Goal: Information Seeking & Learning: Find specific fact

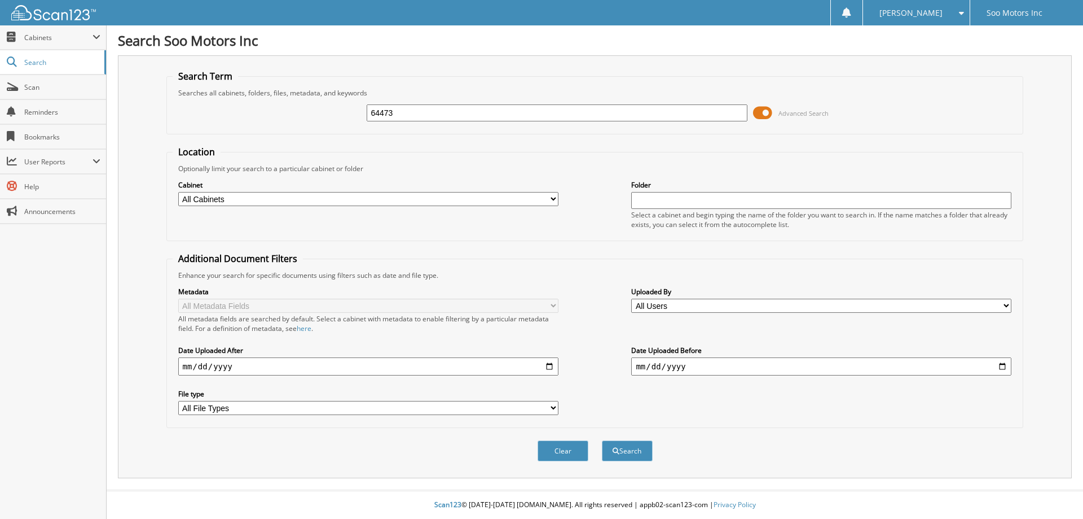
type input "64473"
click at [602, 440] on button "Search" at bounding box center [627, 450] width 51 height 21
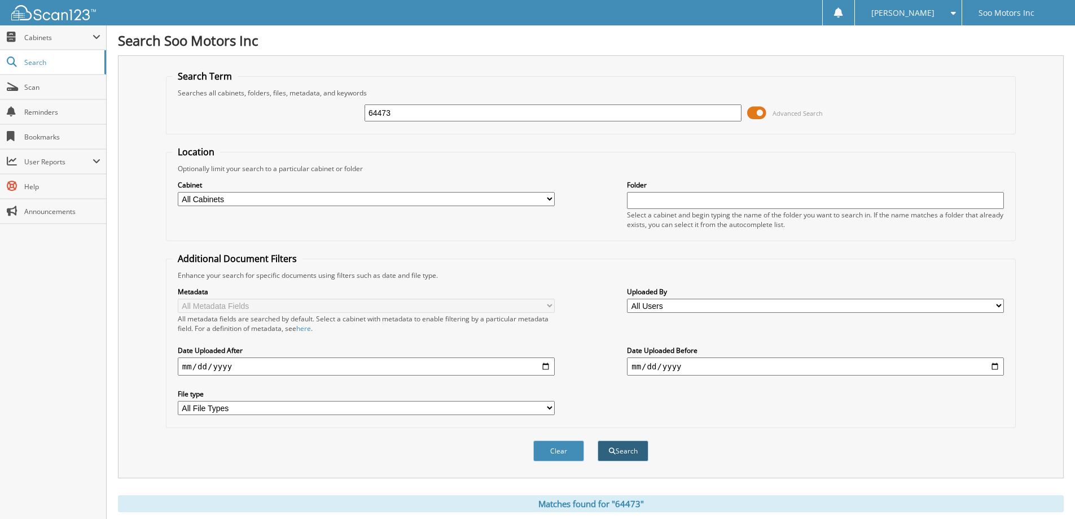
click at [614, 451] on button "Search" at bounding box center [622, 450] width 51 height 21
click at [758, 108] on span at bounding box center [756, 112] width 19 height 17
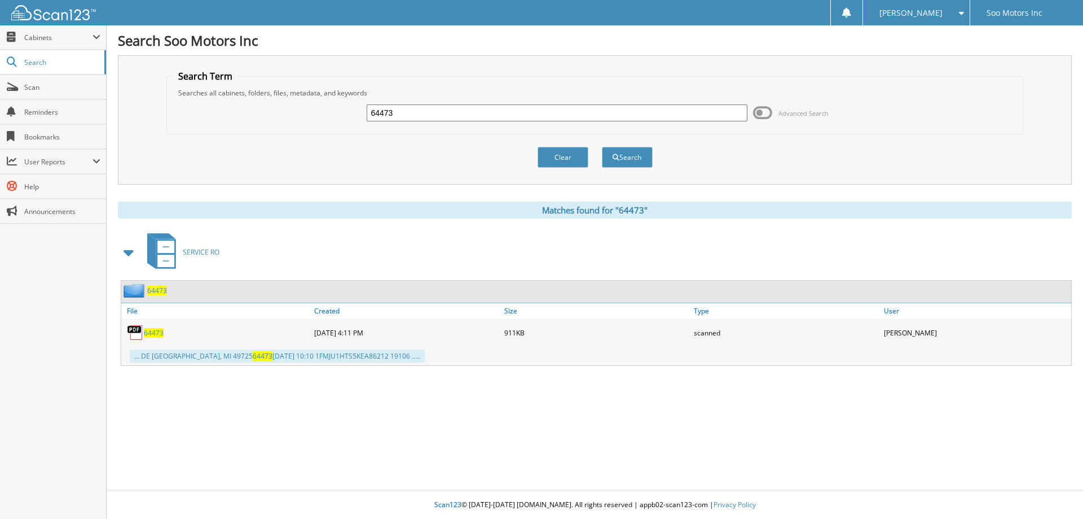
click at [766, 116] on span at bounding box center [762, 112] width 19 height 17
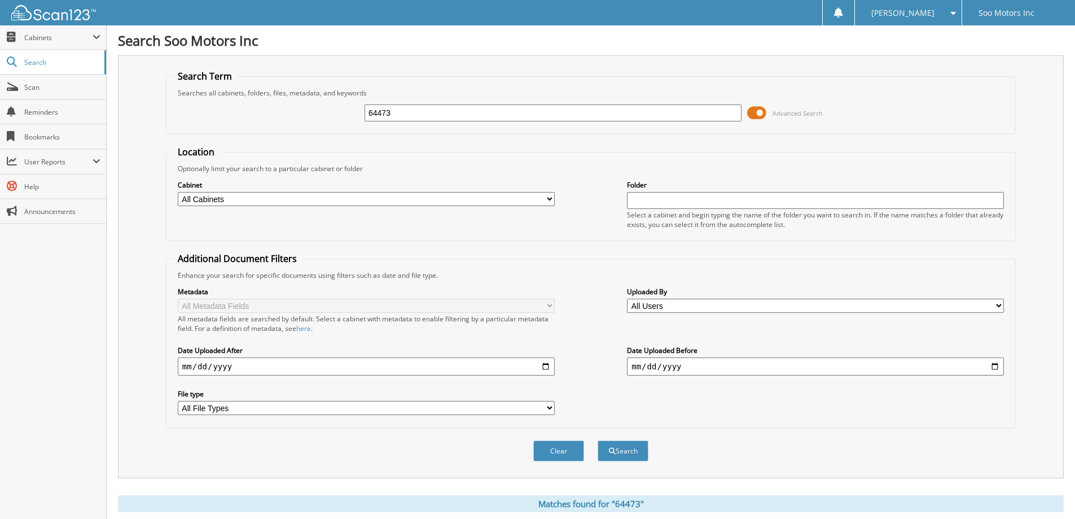
click at [763, 114] on span at bounding box center [756, 112] width 19 height 17
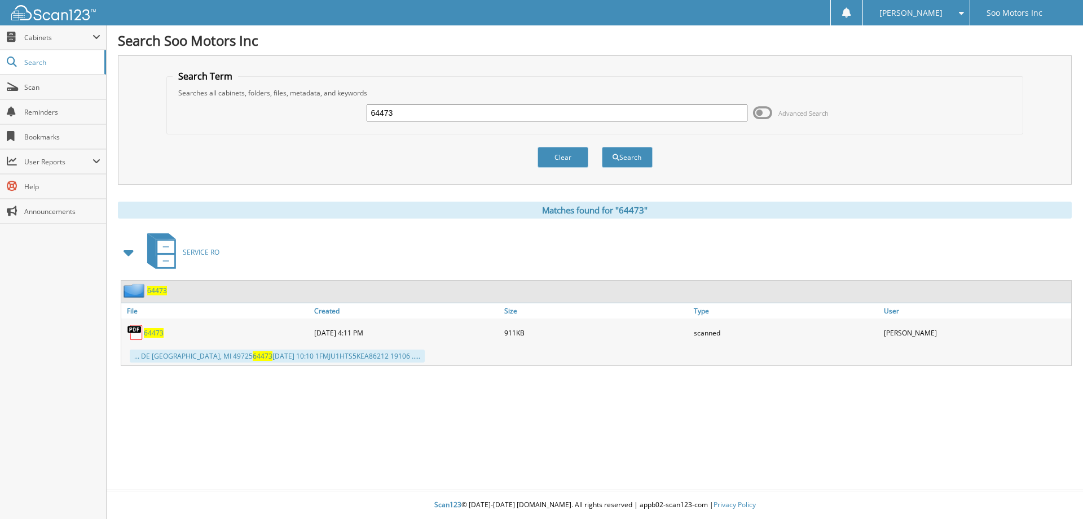
click at [763, 106] on span at bounding box center [762, 112] width 19 height 17
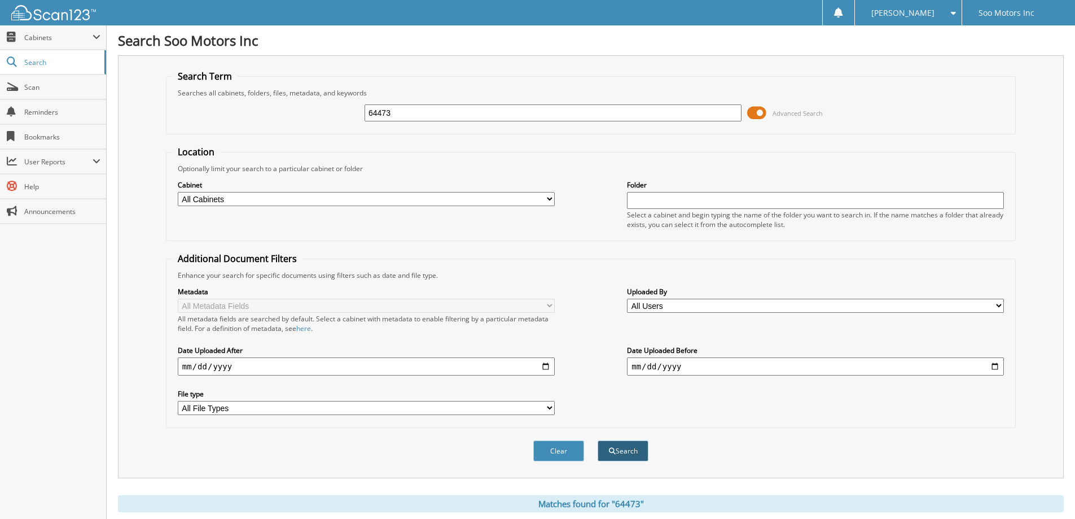
click at [631, 451] on button "Search" at bounding box center [622, 450] width 51 height 21
click at [761, 113] on span at bounding box center [756, 112] width 19 height 17
